Goal: Task Accomplishment & Management: Manage account settings

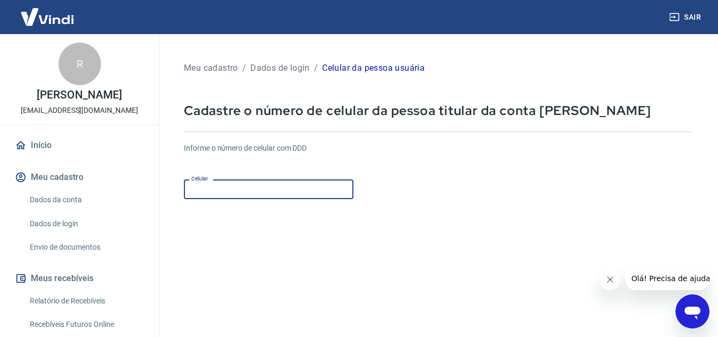
click at [199, 192] on input "Celular" at bounding box center [269, 189] width 170 height 20
type input "[PHONE_NUMBER]"
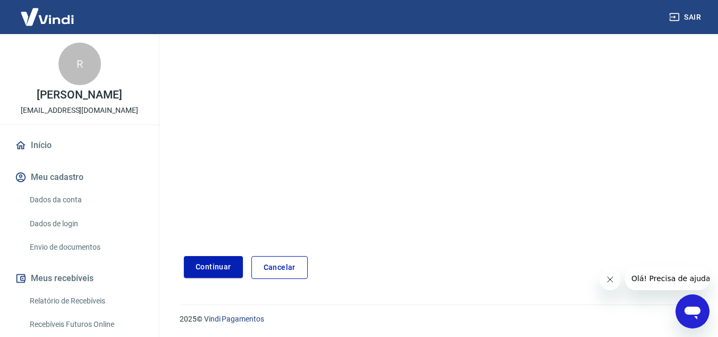
scroll to position [167, 0]
click at [210, 267] on button "Continuar" at bounding box center [213, 266] width 59 height 22
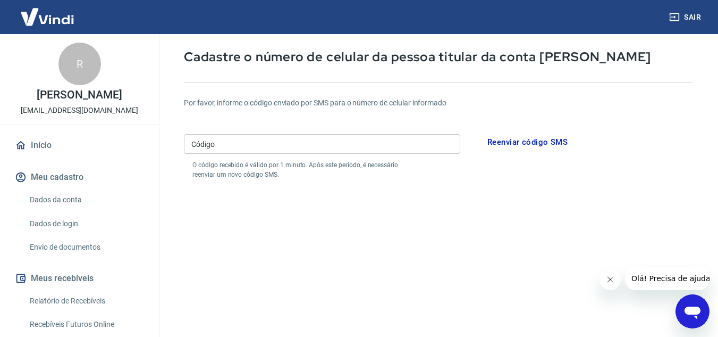
scroll to position [48, 0]
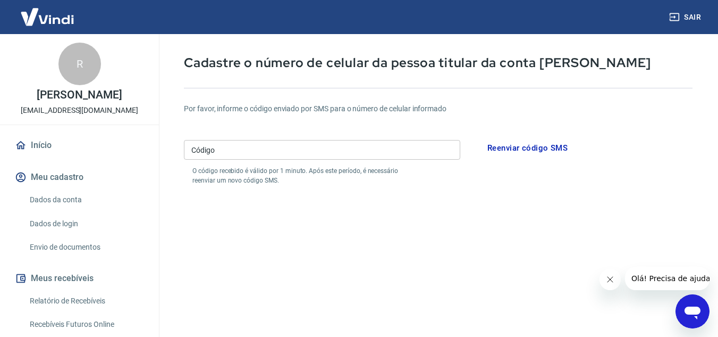
click at [221, 155] on input "Código" at bounding box center [322, 150] width 276 height 20
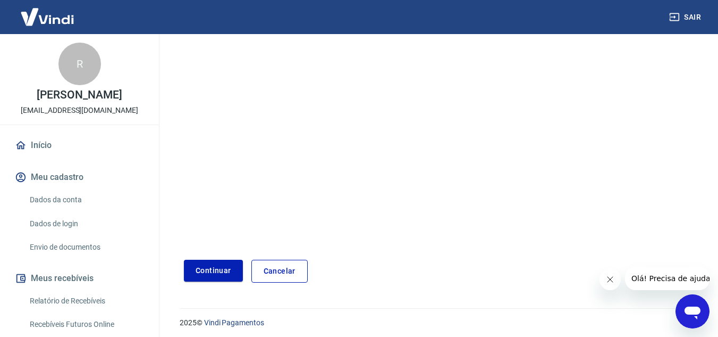
scroll to position [207, 0]
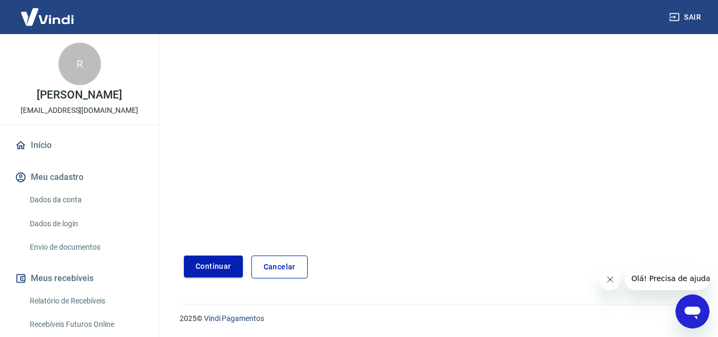
type input "168171"
click at [224, 267] on button "Continuar" at bounding box center [213, 266] width 59 height 22
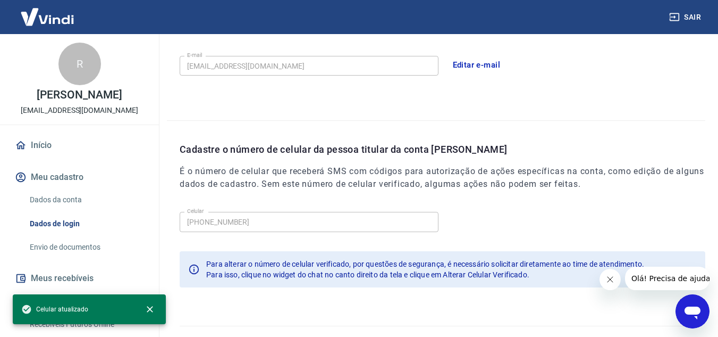
scroll to position [345, 0]
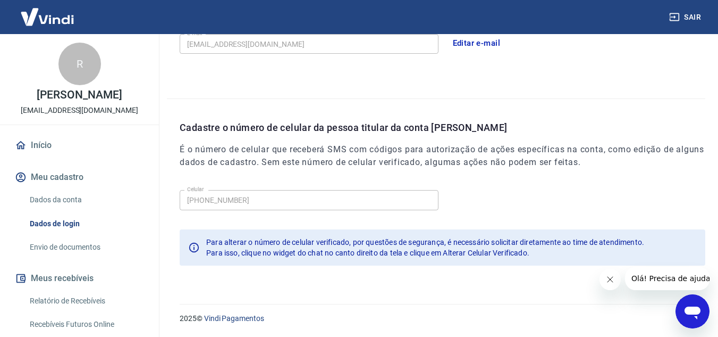
click at [60, 198] on link "Dados da conta" at bounding box center [86, 200] width 121 height 22
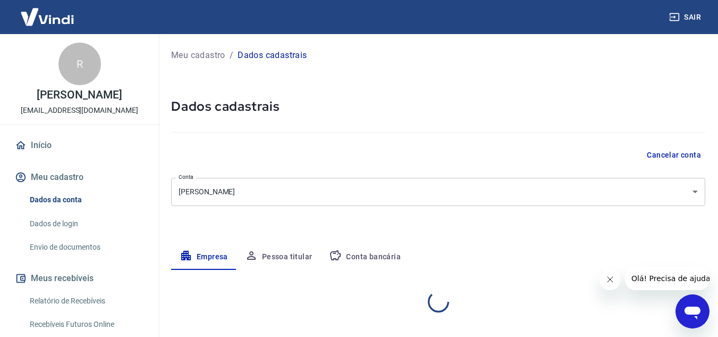
select select "SC"
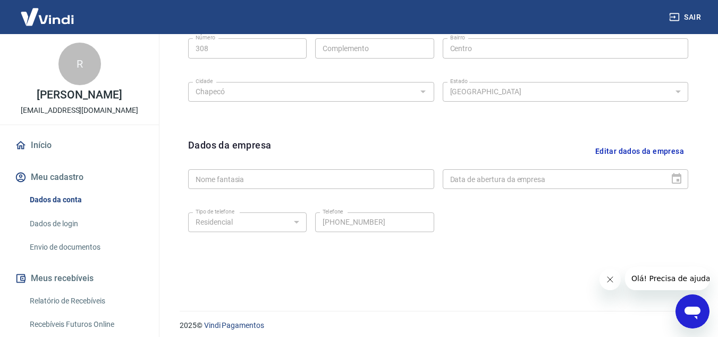
scroll to position [430, 0]
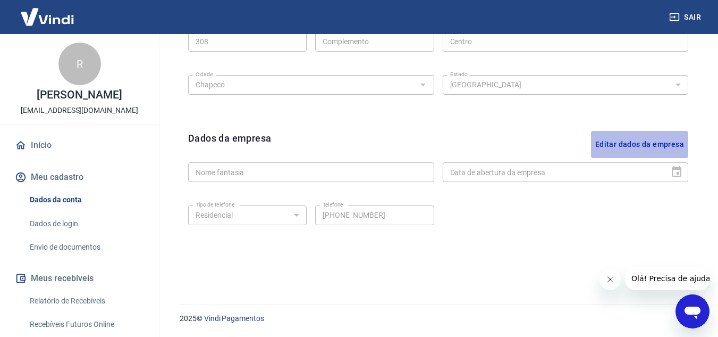
click at [664, 141] on button "Editar dados da empresa" at bounding box center [639, 144] width 97 height 27
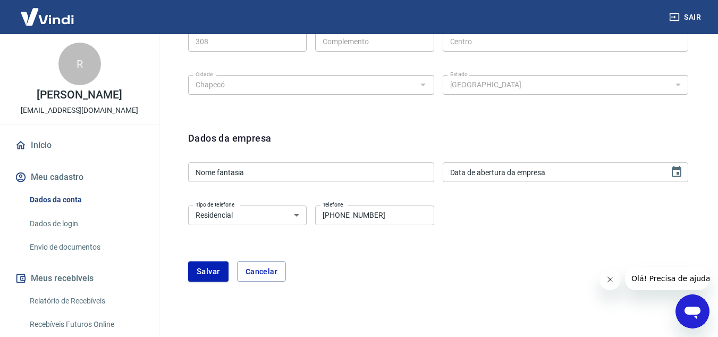
click at [292, 172] on input "Nome fantasia" at bounding box center [311, 172] width 246 height 20
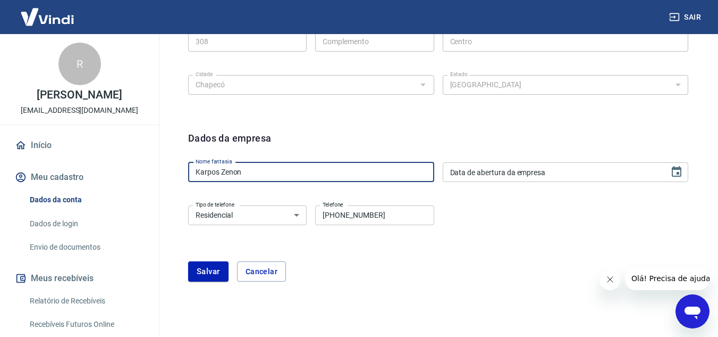
type input "Karpos Zenon"
click at [486, 170] on div "Data de abertura da empresa Data de abertura da empresa" at bounding box center [566, 172] width 246 height 20
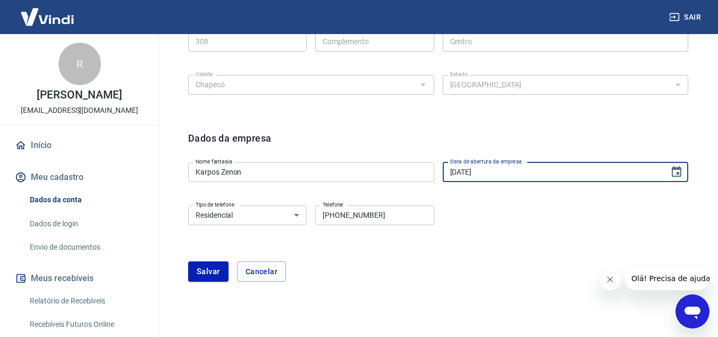
type input "[DATE]"
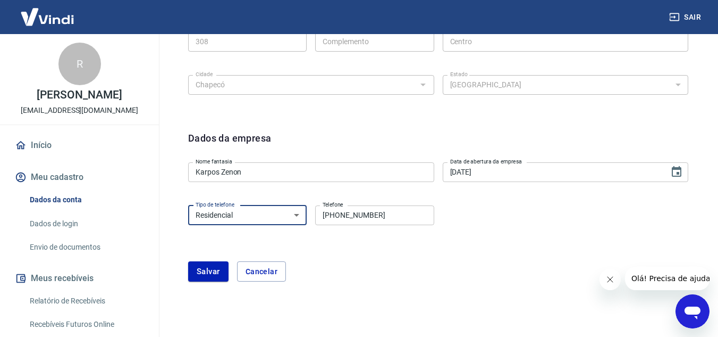
click at [281, 220] on select "Residencial Comercial" at bounding box center [247, 215] width 119 height 20
click at [388, 243] on div "Tipo de telefone Residencial Comercial Tipo de telefone Telefone [PHONE_NUMBER]…" at bounding box center [438, 222] width 500 height 43
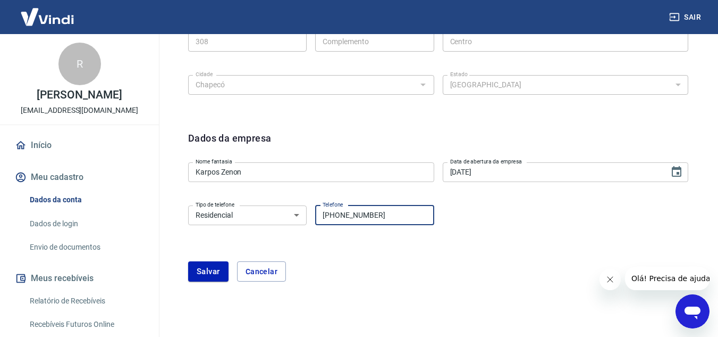
click at [393, 217] on input "[PHONE_NUMBER]" at bounding box center [374, 215] width 119 height 20
type input "[PHONE_NUMBER]"
click at [214, 274] on button "Salvar" at bounding box center [208, 271] width 40 height 20
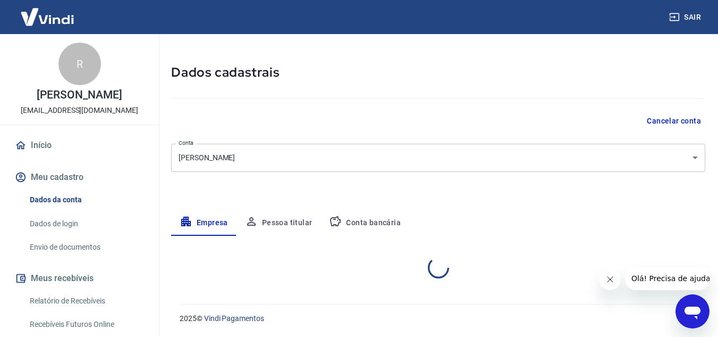
select select "SC"
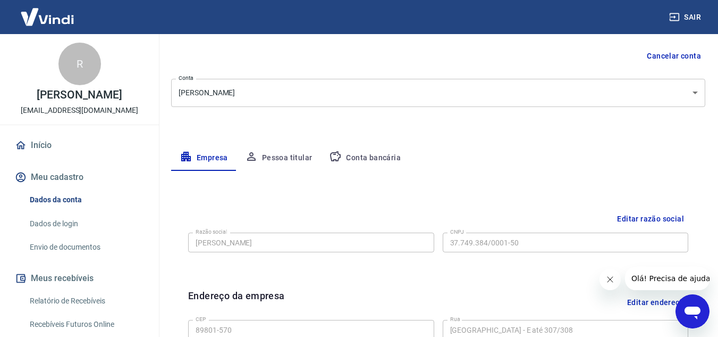
scroll to position [5, 0]
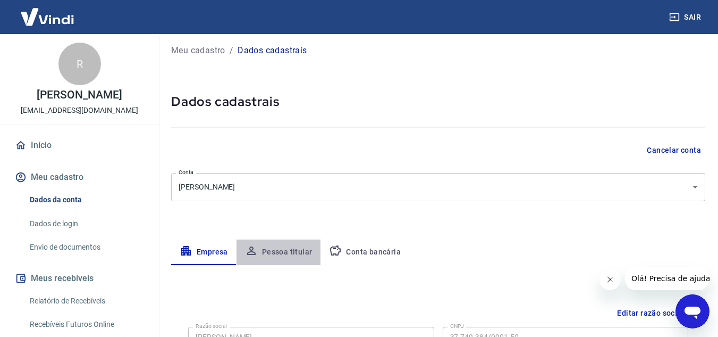
click at [287, 260] on button "Pessoa titular" at bounding box center [279, 252] width 85 height 26
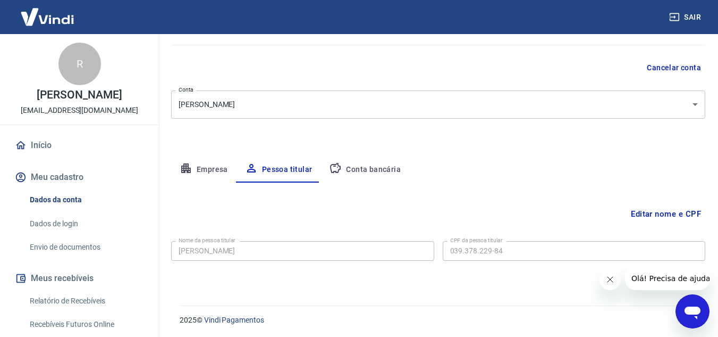
scroll to position [89, 0]
click at [372, 152] on div "Meu cadastro / Dados cadastrais Dados cadastrais Cancelar conta Conta [PERSON_N…" at bounding box center [438, 118] width 560 height 346
click at [374, 171] on button "Conta bancária" at bounding box center [365, 168] width 89 height 26
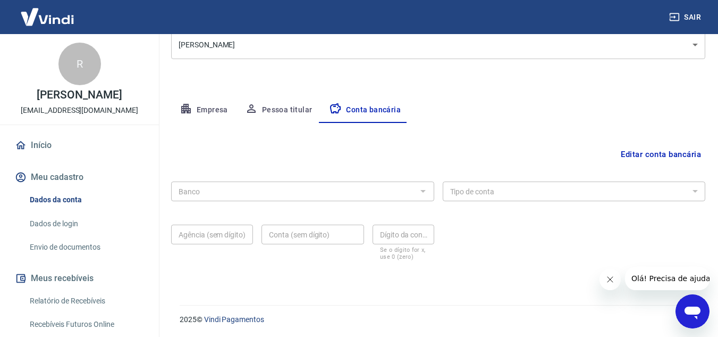
scroll to position [148, 0]
click at [659, 153] on button "Editar conta bancária" at bounding box center [661, 153] width 89 height 20
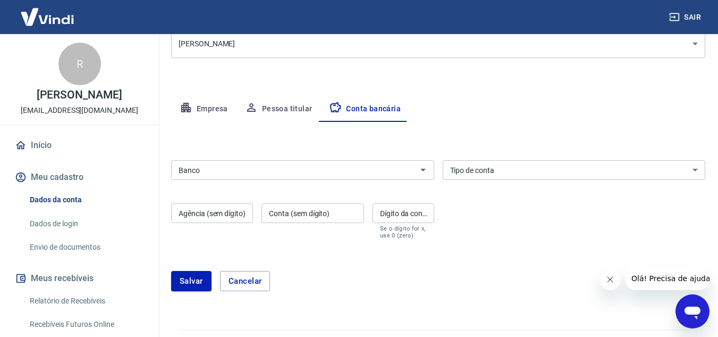
click at [250, 173] on input "Banco" at bounding box center [293, 169] width 239 height 13
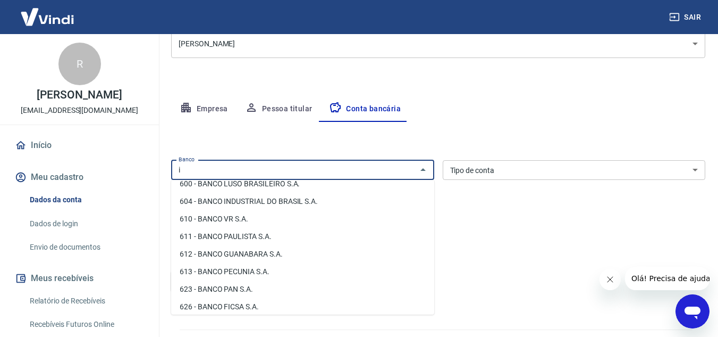
scroll to position [0, 0]
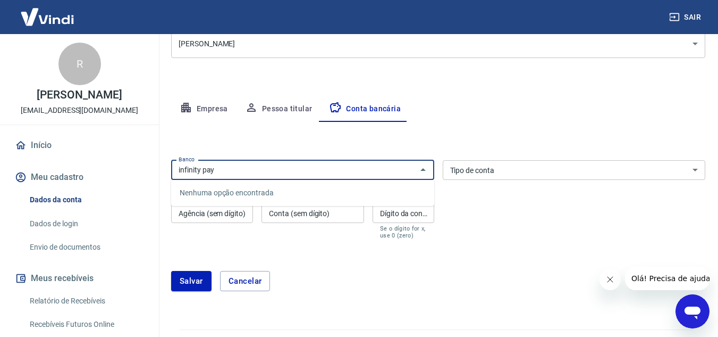
drag, startPoint x: 261, startPoint y: 171, endPoint x: 136, endPoint y: 167, distance: 125.5
click at [136, 167] on div "Sair R [PERSON_NAME] [EMAIL_ADDRESS][DOMAIN_NAME] Início Meu cadastro Dados da …" at bounding box center [359, 20] width 718 height 337
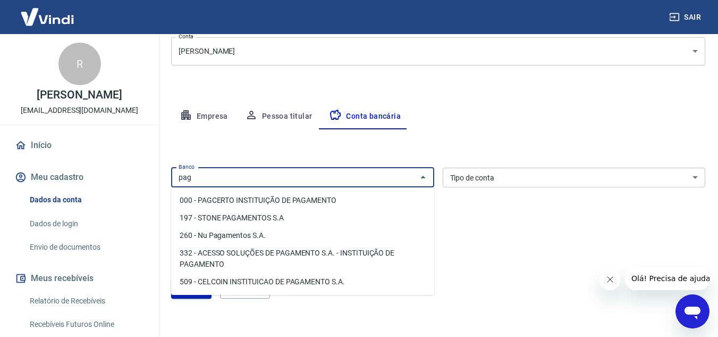
scroll to position [95, 0]
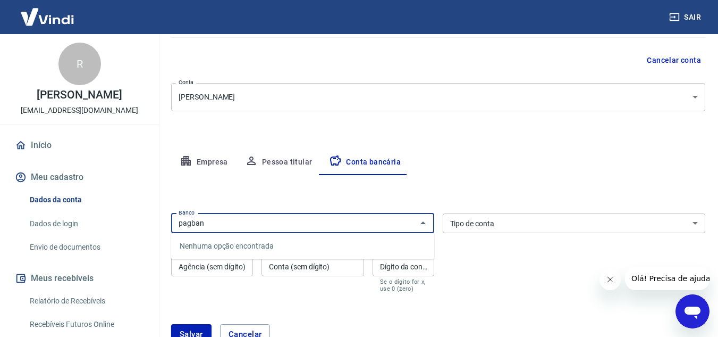
type input "pagbank"
drag, startPoint x: 254, startPoint y: 222, endPoint x: 165, endPoint y: 231, distance: 89.8
click at [165, 231] on div "Meu cadastro / Dados cadastrais Dados cadastrais Cancelar conta Conta [PERSON_N…" at bounding box center [438, 154] width 560 height 430
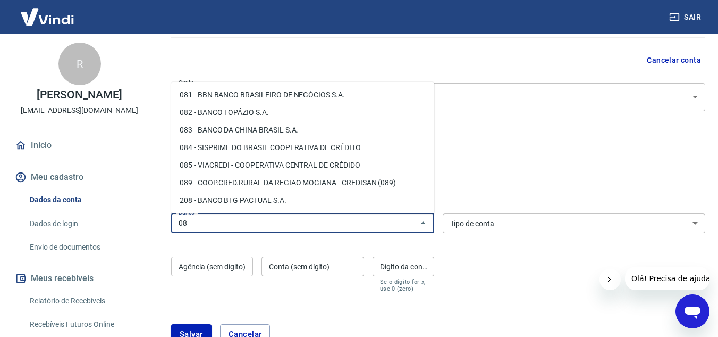
type input "081"
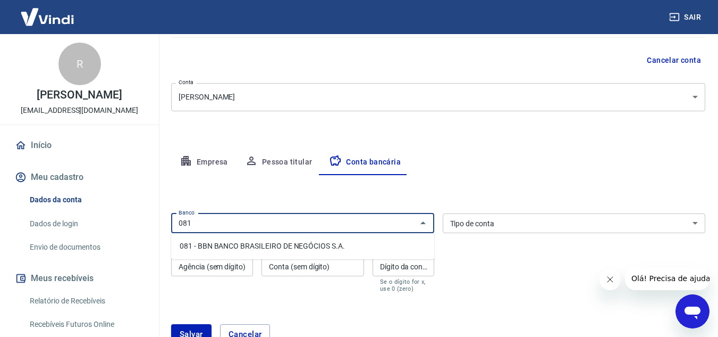
drag, startPoint x: 208, startPoint y: 217, endPoint x: 162, endPoint y: 228, distance: 46.9
click at [162, 228] on div "Meu cadastro / Dados cadastrais Dados cadastrais Cancelar conta Conta [PERSON_N…" at bounding box center [438, 154] width 560 height 430
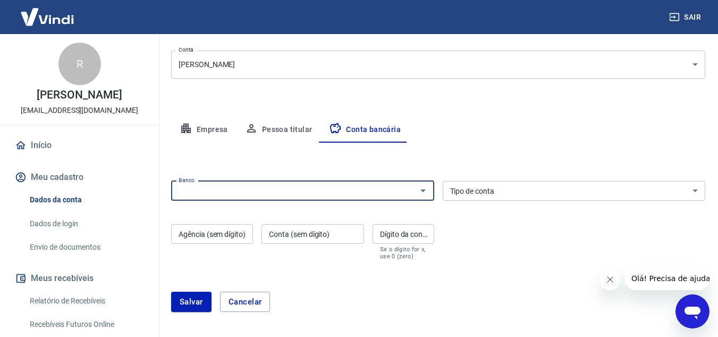
scroll to position [148, 0]
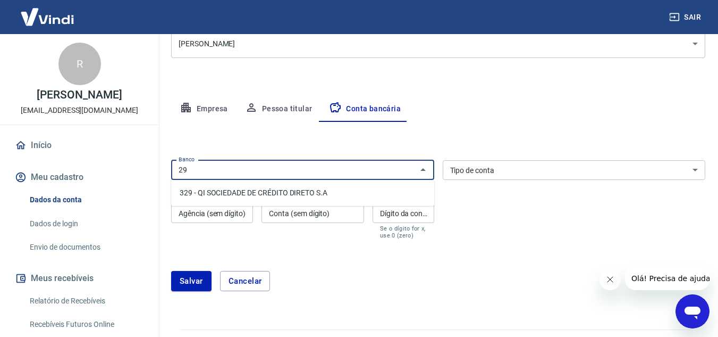
type input "290"
click at [247, 172] on input "290" at bounding box center [293, 169] width 239 height 13
click at [252, 172] on input "290" at bounding box center [293, 169] width 239 height 13
drag, startPoint x: 252, startPoint y: 172, endPoint x: 170, endPoint y: 182, distance: 82.6
click at [170, 182] on div "Meu cadastro / Dados cadastrais Dados cadastrais Cancelar conta Conta [PERSON_N…" at bounding box center [438, 101] width 560 height 430
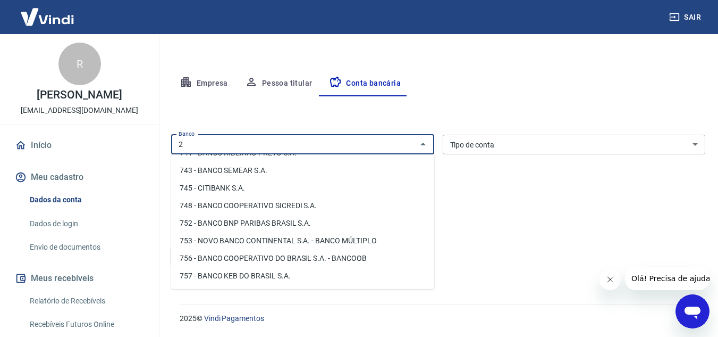
scroll to position [0, 0]
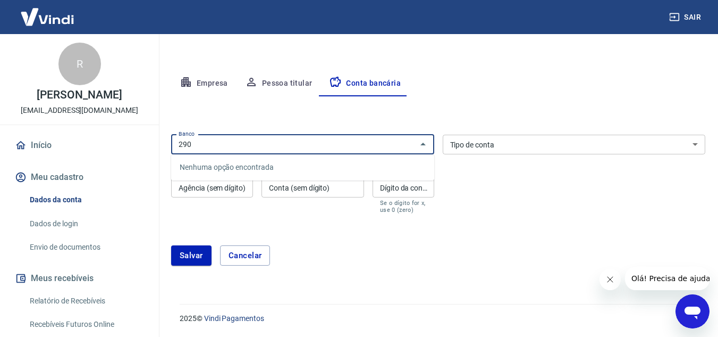
type input "290"
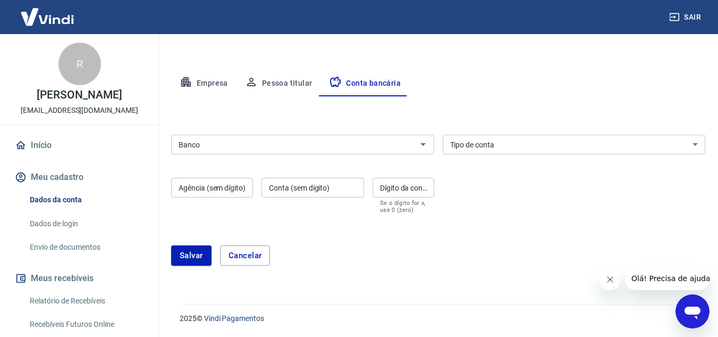
click at [253, 113] on div "Editar conta bancária Banco Banco Tipo de conta Conta Corrente Conta Poupança T…" at bounding box center [438, 187] width 534 height 182
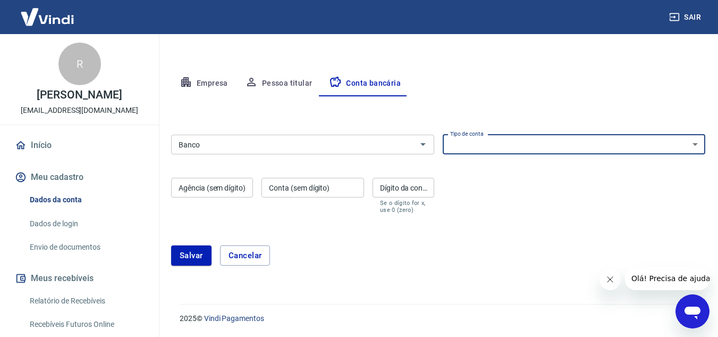
click at [502, 140] on select "Conta Corrente Conta Poupança" at bounding box center [574, 145] width 263 height 20
select select "1"
click at [443, 135] on select "Conta Corrente Conta Poupança" at bounding box center [574, 145] width 263 height 20
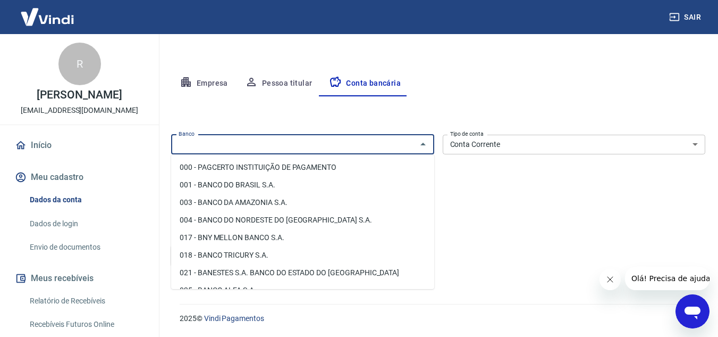
click at [301, 141] on input "Banco" at bounding box center [293, 144] width 239 height 13
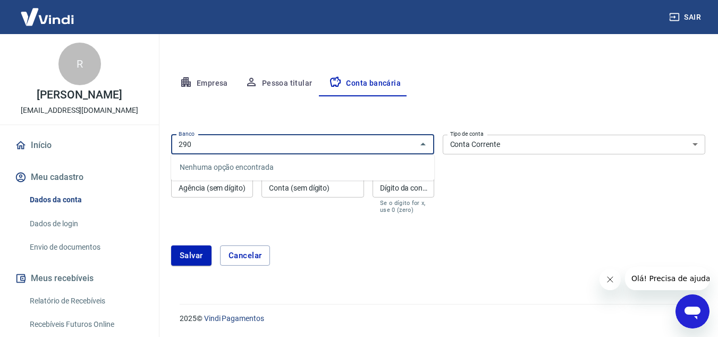
drag, startPoint x: 211, startPoint y: 143, endPoint x: 142, endPoint y: 148, distance: 68.8
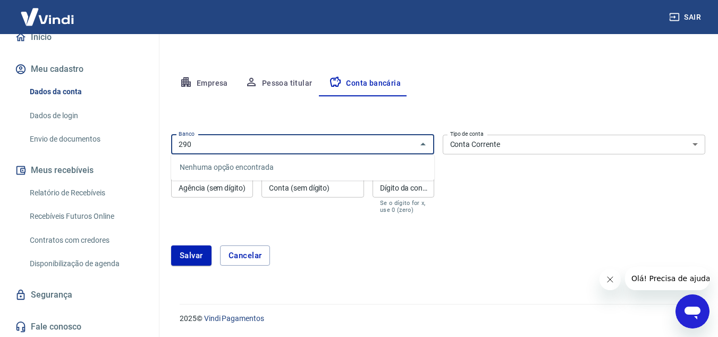
scroll to position [110, 0]
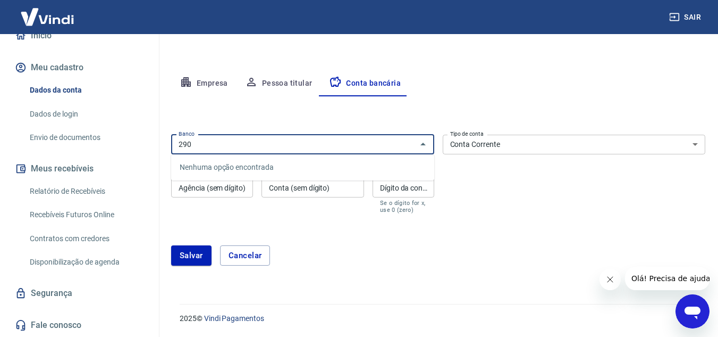
type input "290"
